Goal: Find specific page/section: Find specific page/section

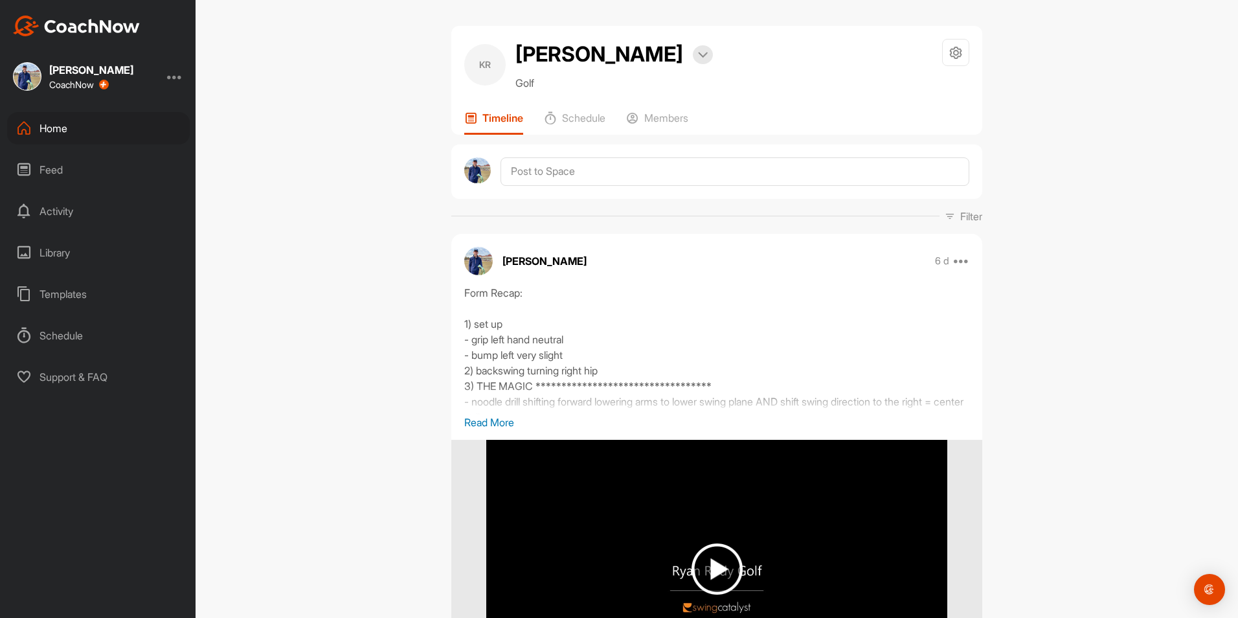
click at [62, 119] on div "Home" at bounding box center [98, 128] width 183 height 32
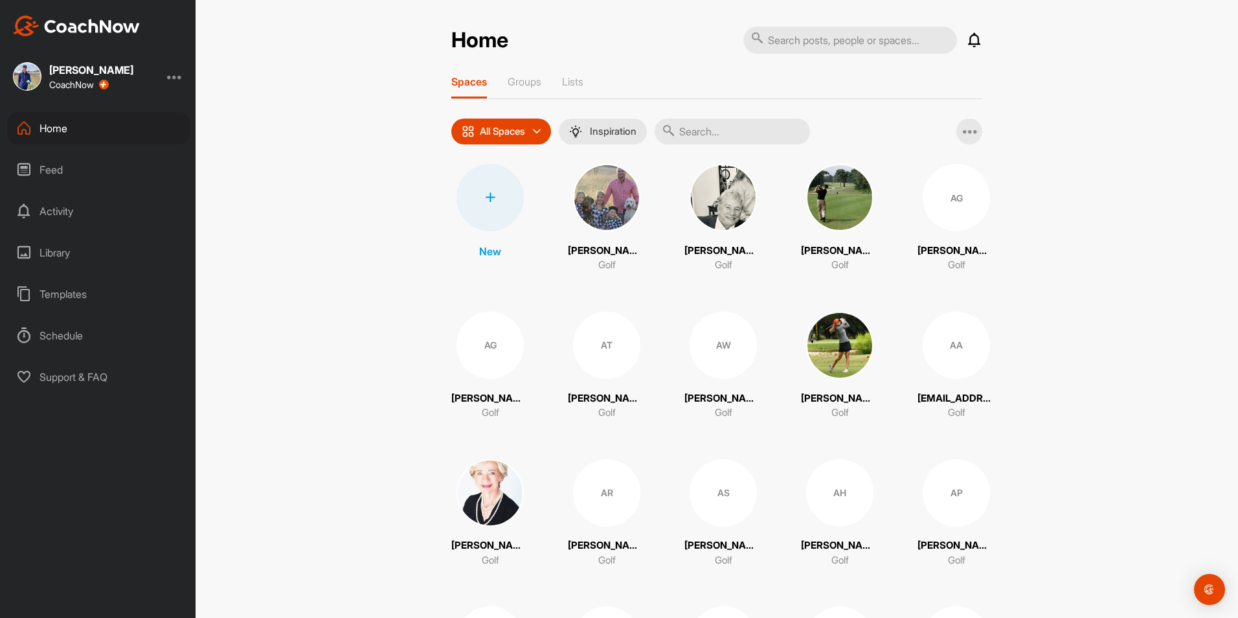
click at [747, 127] on input "text" at bounding box center [732, 132] width 155 height 26
type input "[PERSON_NAME]"
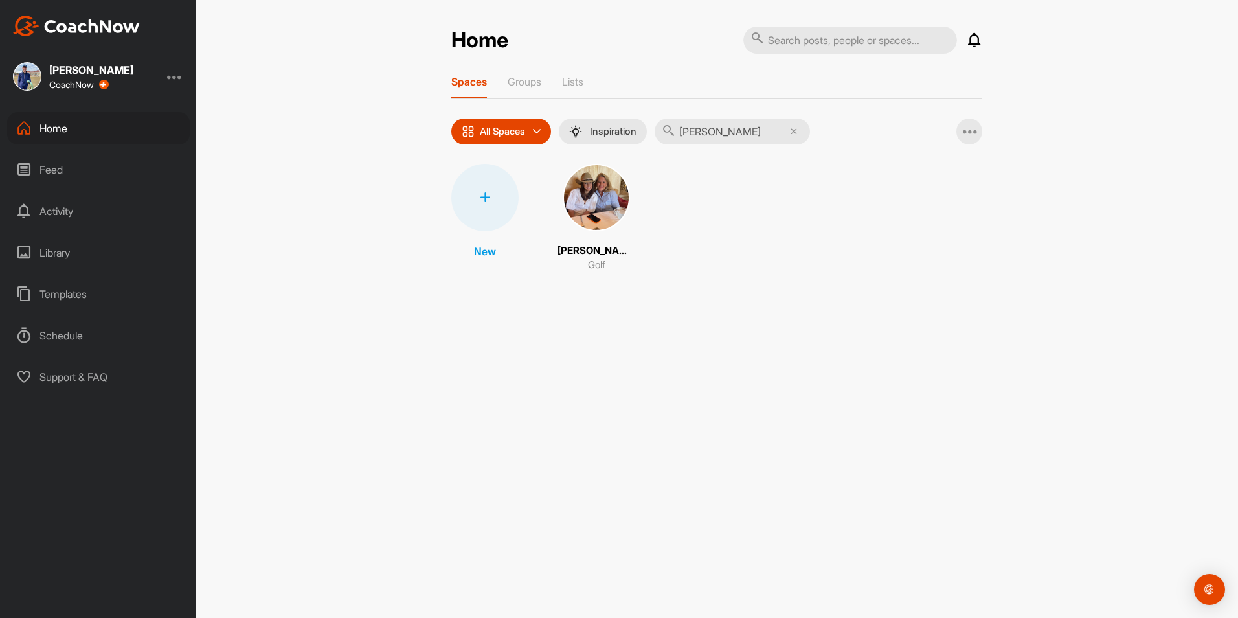
click at [609, 216] on img at bounding box center [596, 197] width 67 height 67
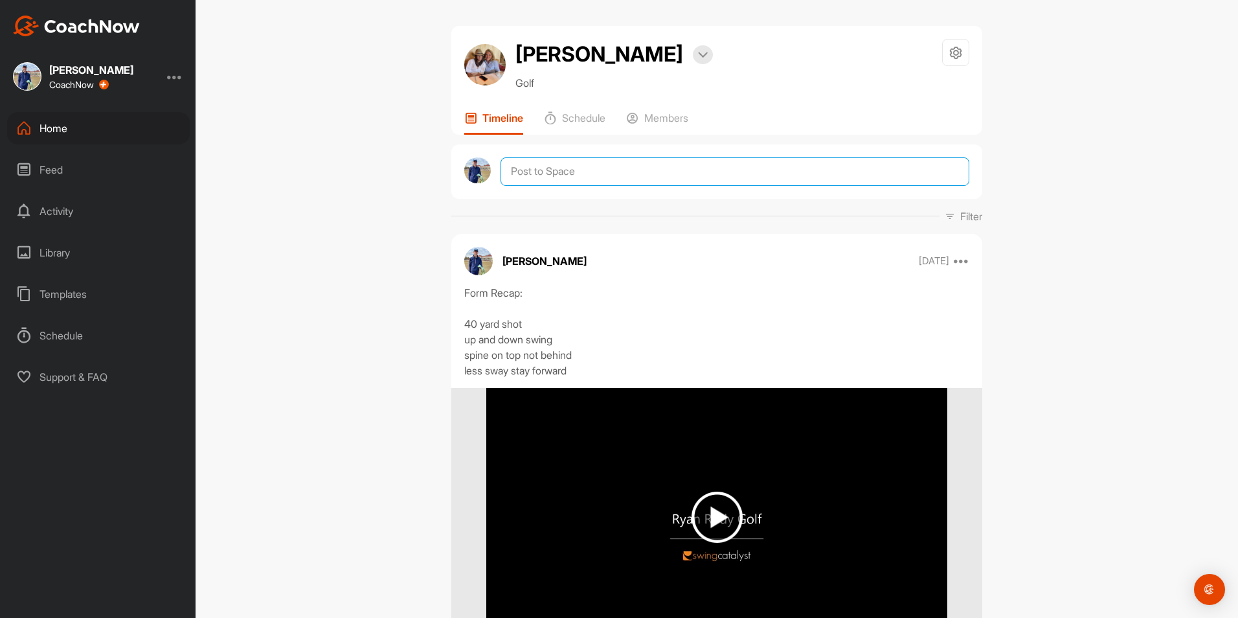
click at [666, 176] on textarea at bounding box center [735, 171] width 469 height 28
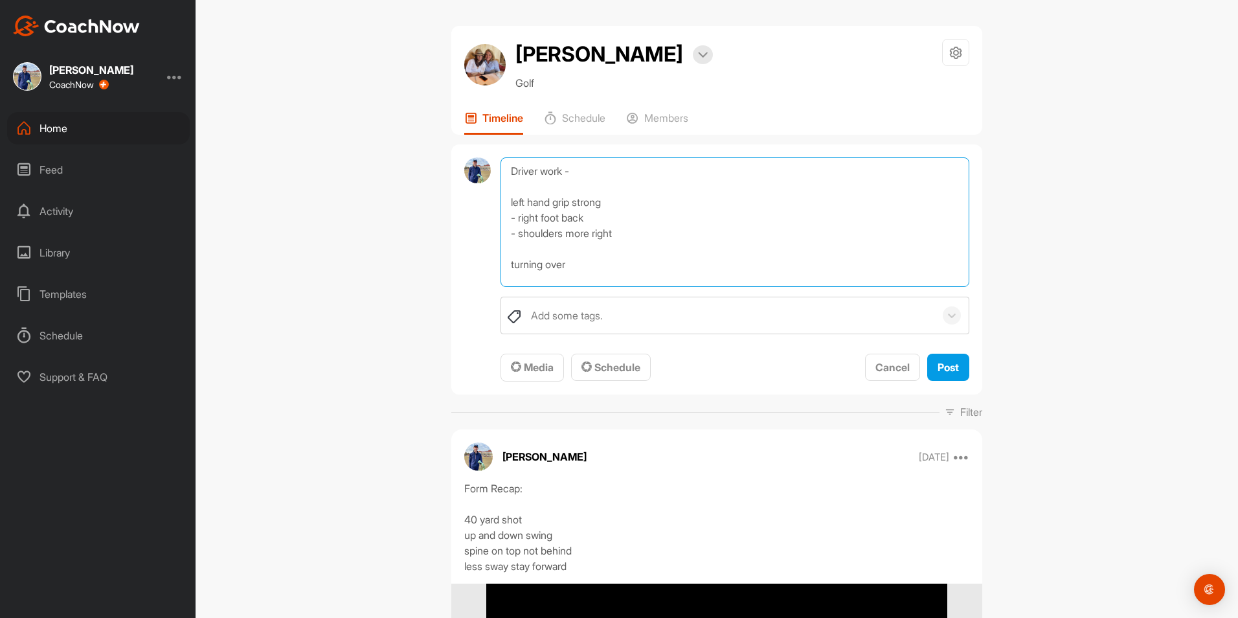
type textarea "Driver work - left hand grip strong - right foot back - shoulders more right tu…"
